Goal: Book appointment/travel/reservation

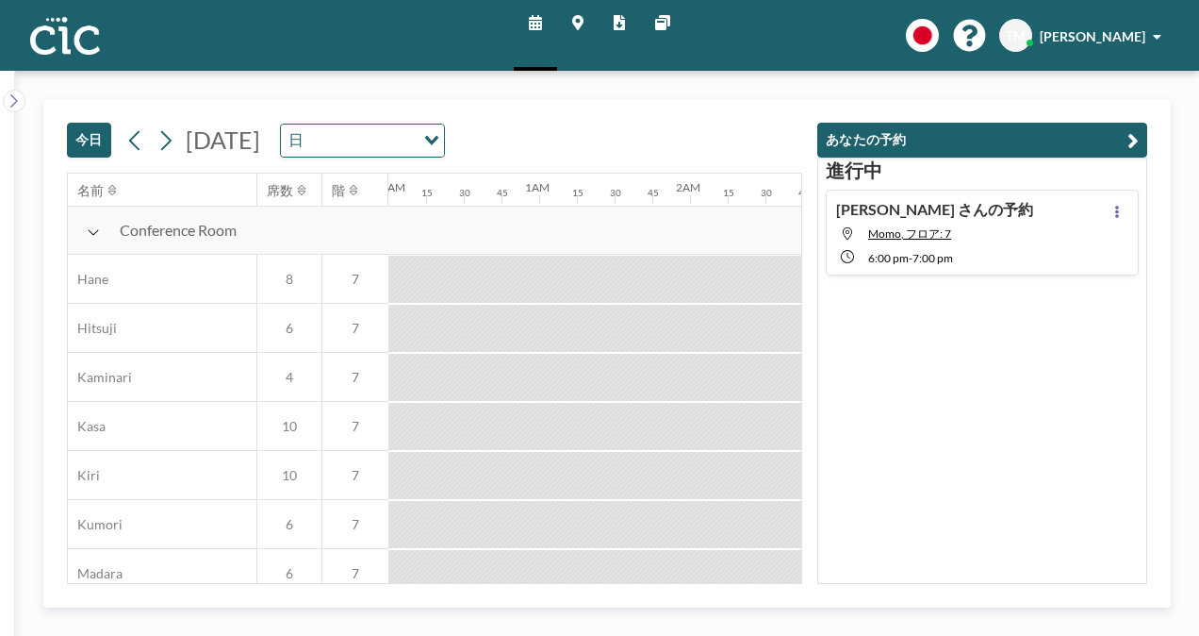
scroll to position [648, 2640]
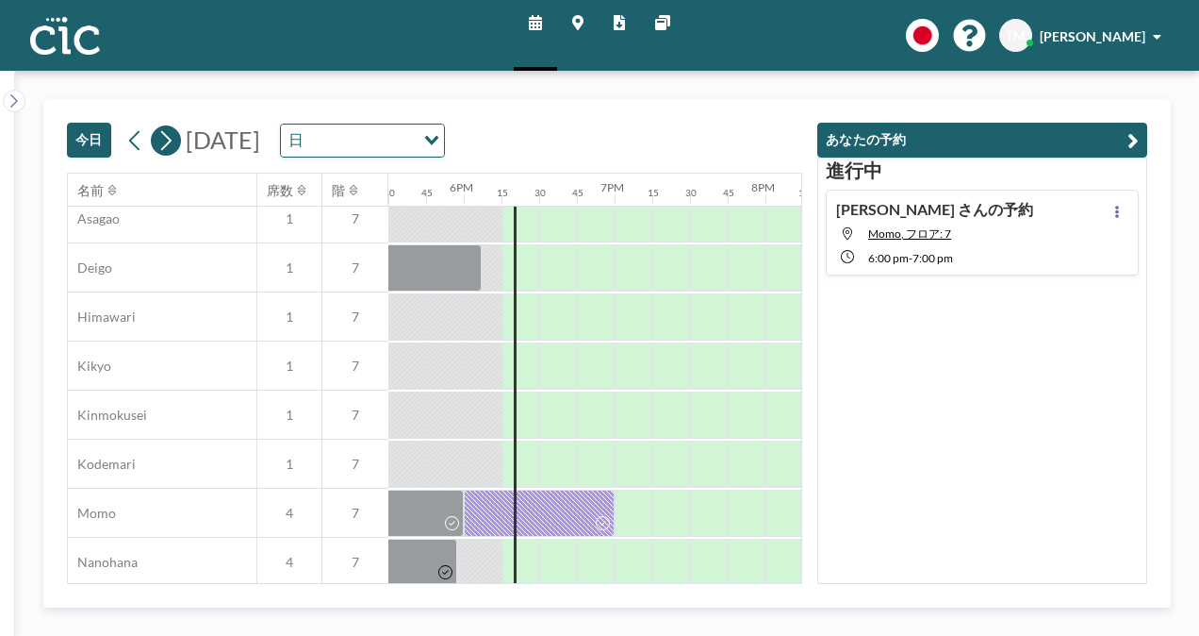
click at [160, 144] on icon at bounding box center [166, 140] width 18 height 28
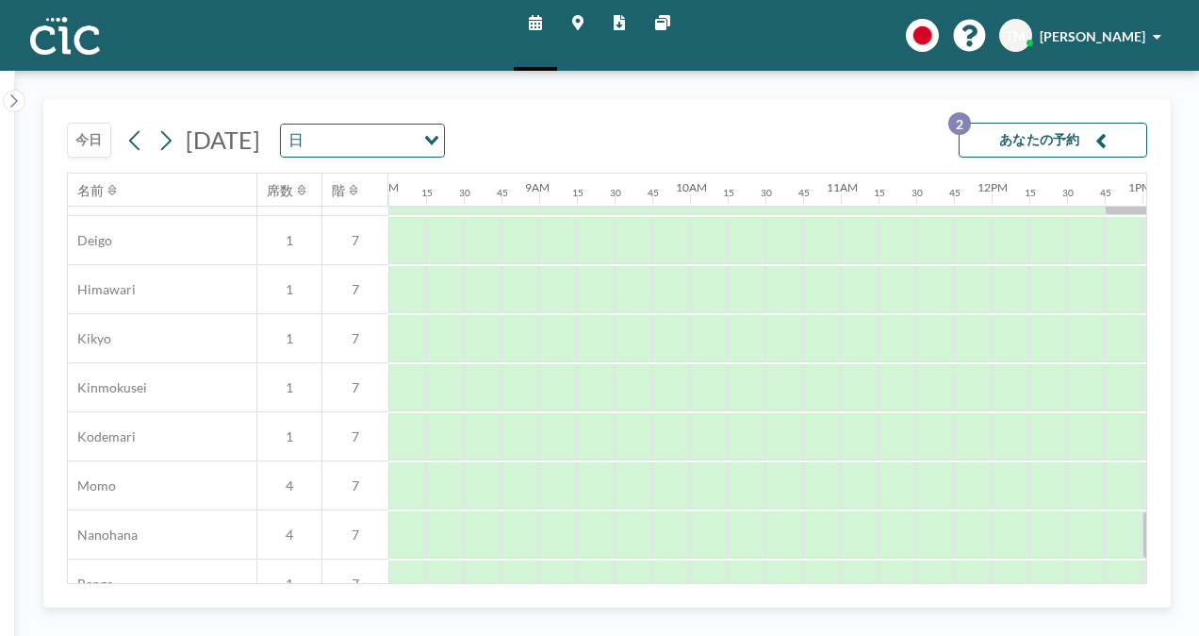
scroll to position [669, 1207]
click at [686, 495] on div at bounding box center [672, 492] width 38 height 47
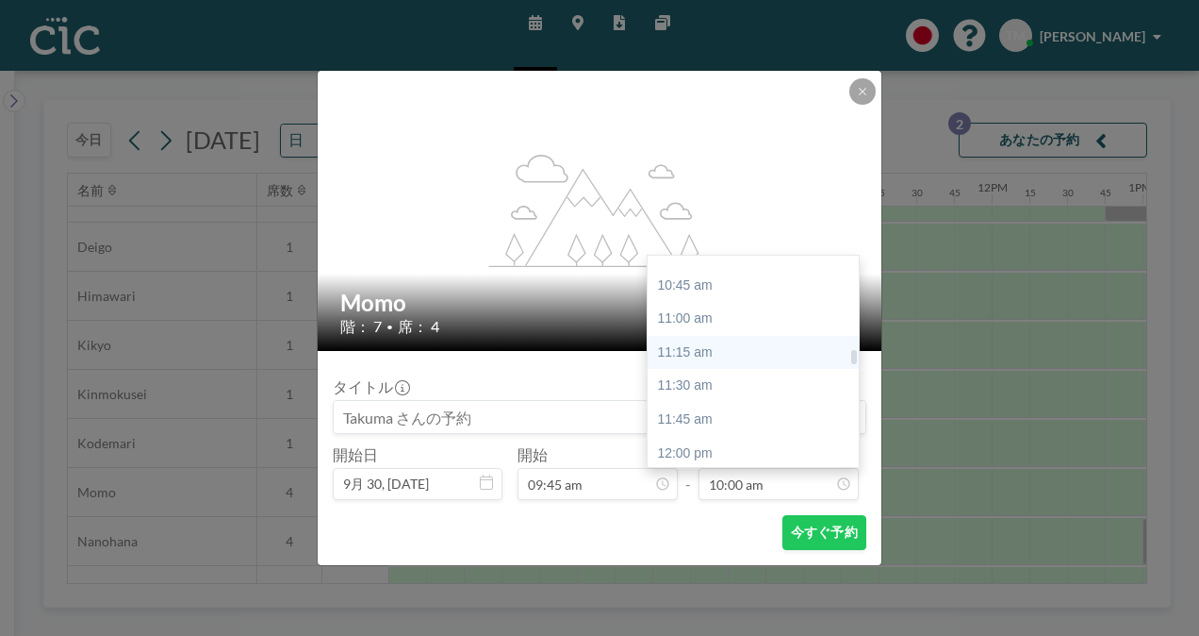
scroll to position [1438, 0]
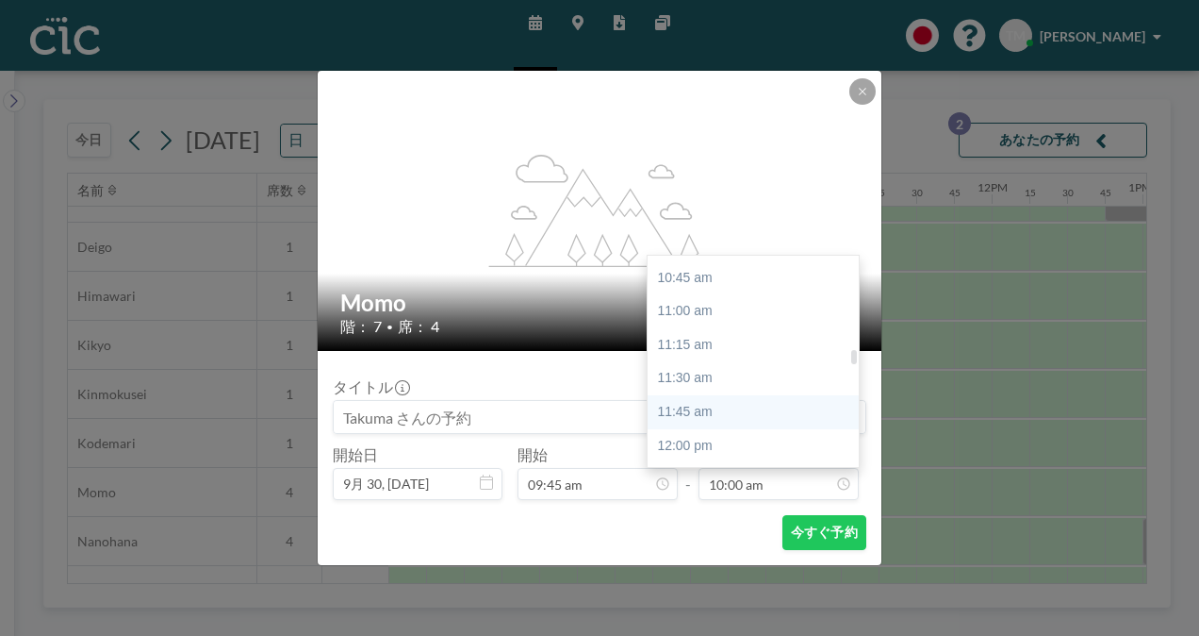
click at [702, 413] on div "11:45 am" at bounding box center [758, 412] width 221 height 34
type input "11:45 am"
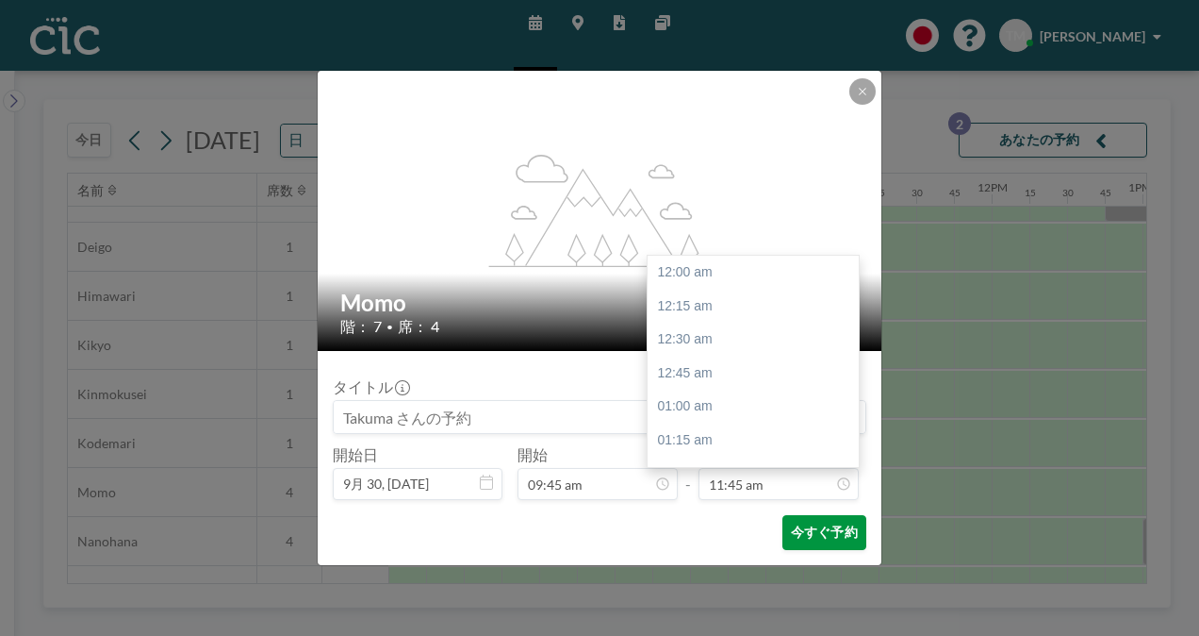
scroll to position [1578, 0]
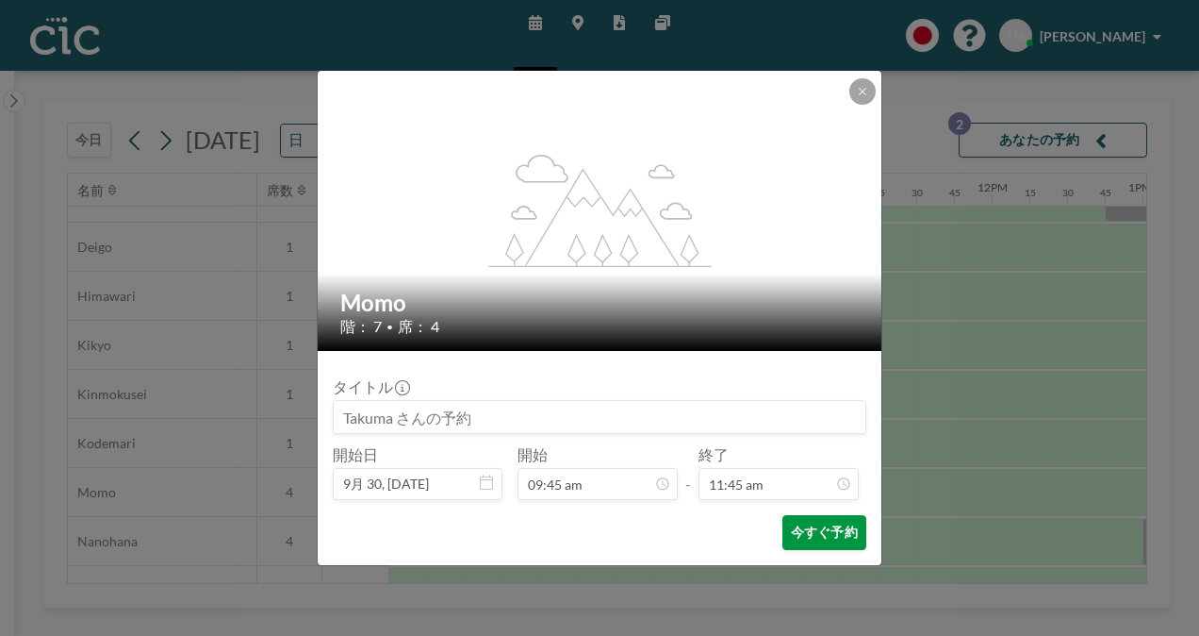
click at [805, 528] on button "今すぐ予約" at bounding box center [825, 532] width 84 height 35
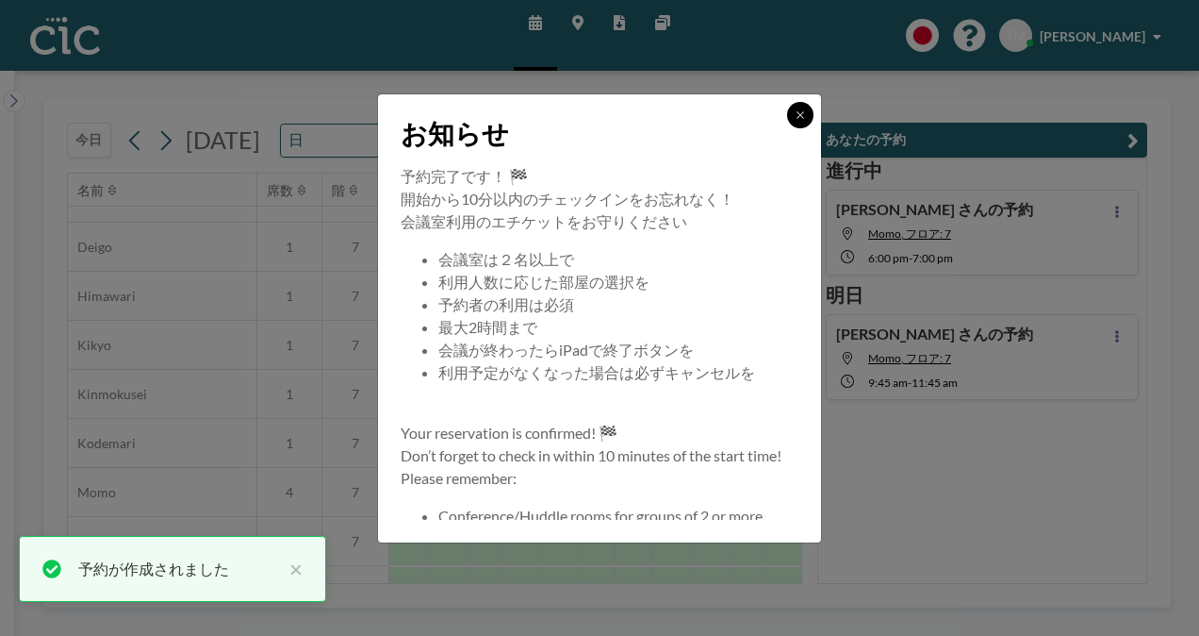
click at [800, 113] on icon at bounding box center [800, 114] width 7 height 7
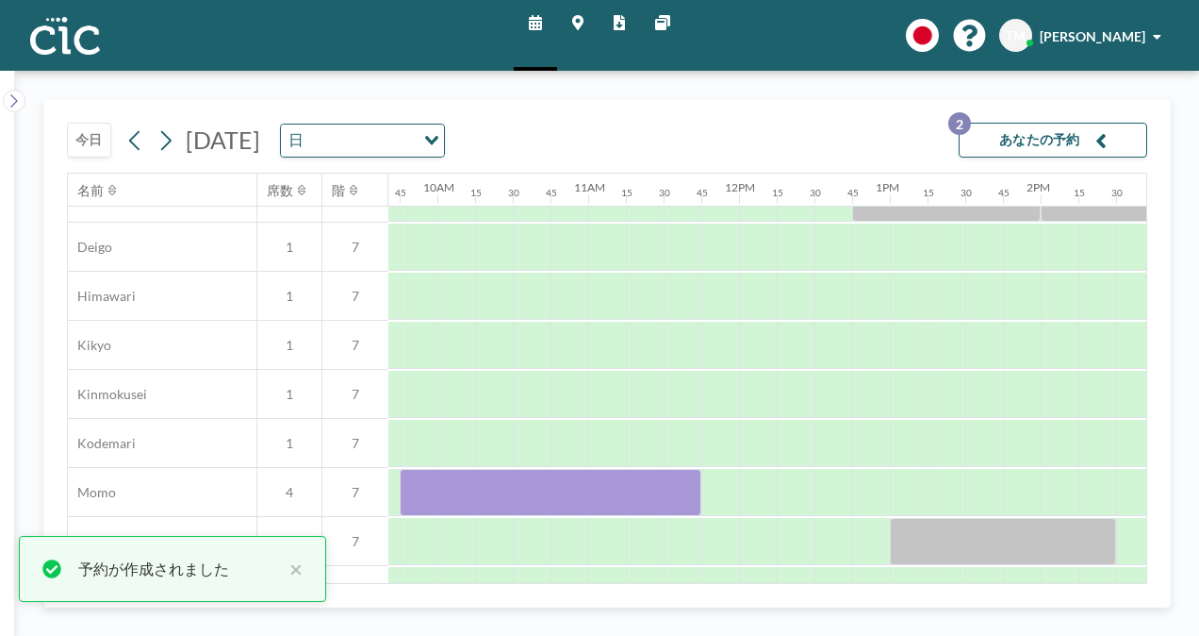
scroll to position [669, 1464]
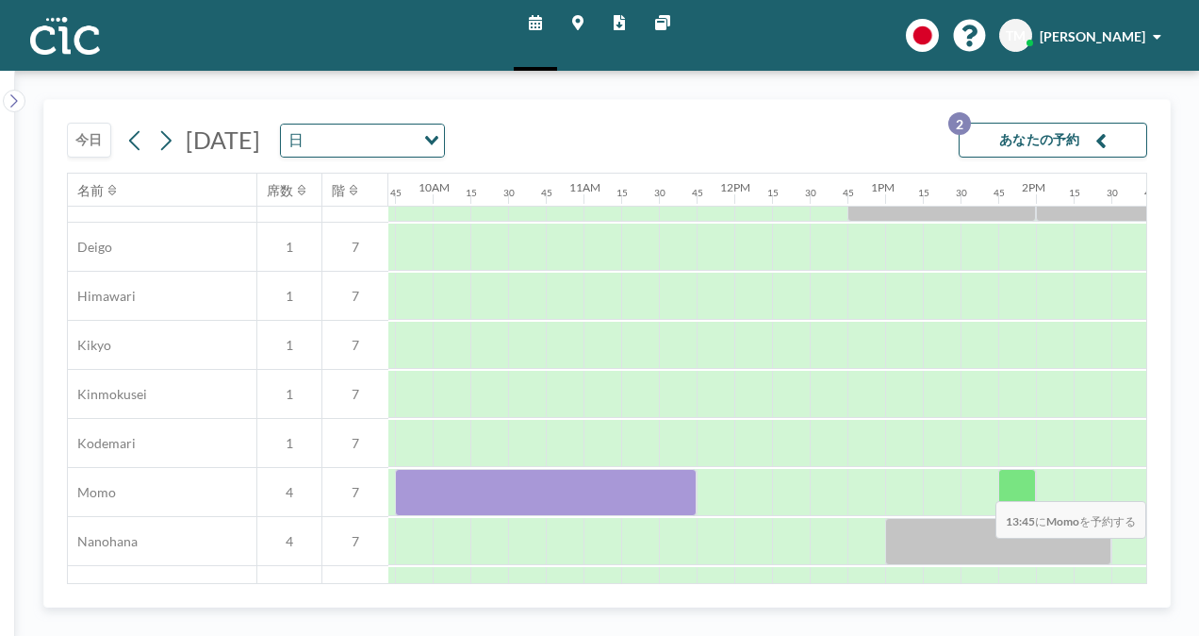
click at [1019, 488] on div at bounding box center [1018, 492] width 38 height 47
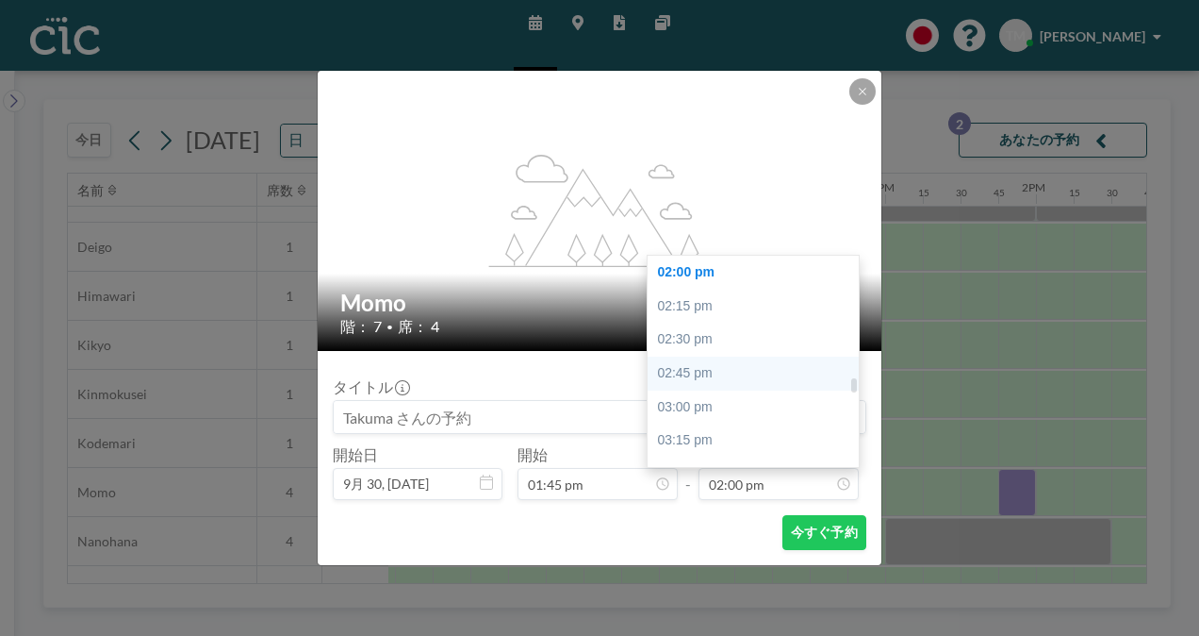
scroll to position [1936, 0]
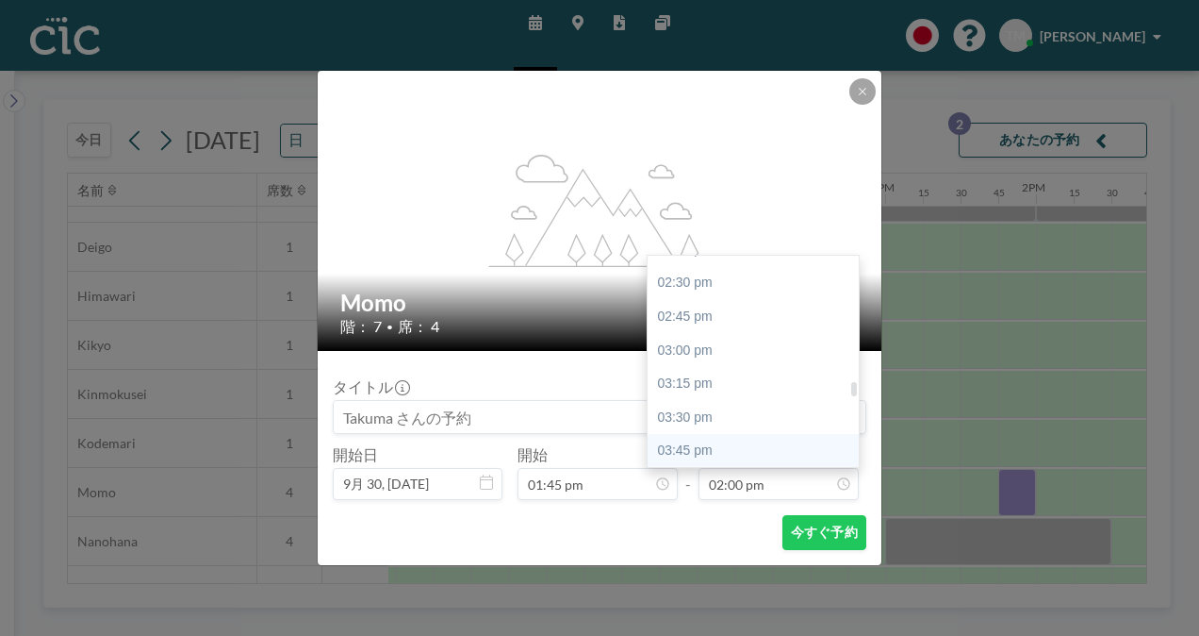
click at [733, 447] on div "03:45 pm" at bounding box center [758, 451] width 221 height 34
type input "03:45 pm"
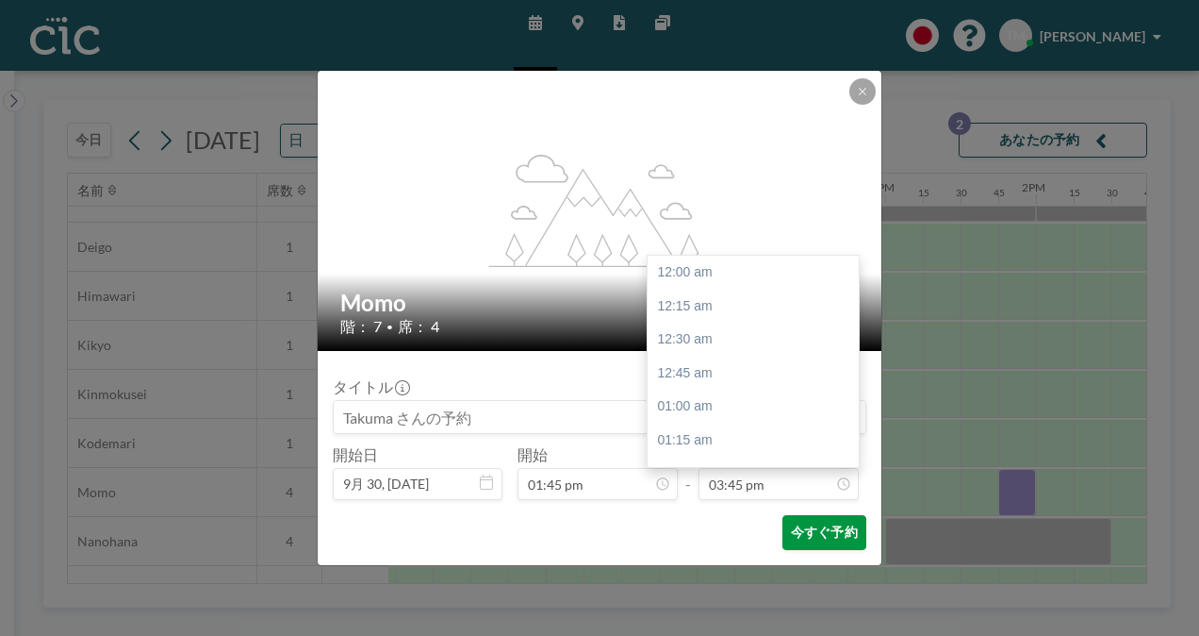
scroll to position [2114, 0]
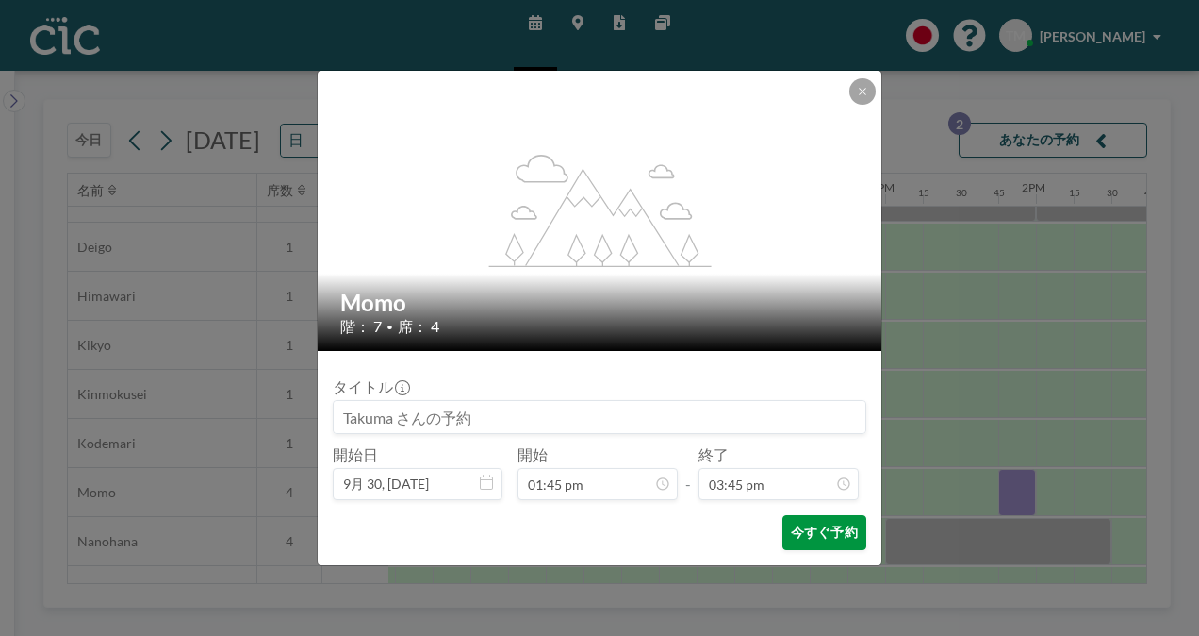
click at [815, 537] on button "今すぐ予約" at bounding box center [825, 532] width 84 height 35
